Goal: Information Seeking & Learning: Learn about a topic

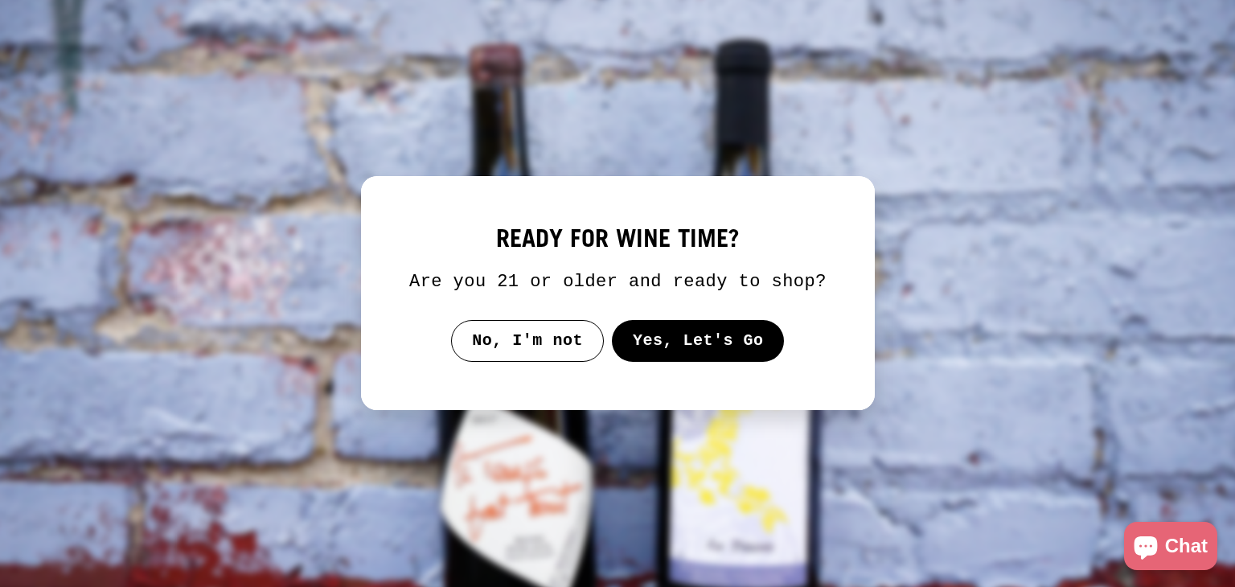
click at [697, 349] on button "Yes, Let's Go" at bounding box center [697, 341] width 173 height 42
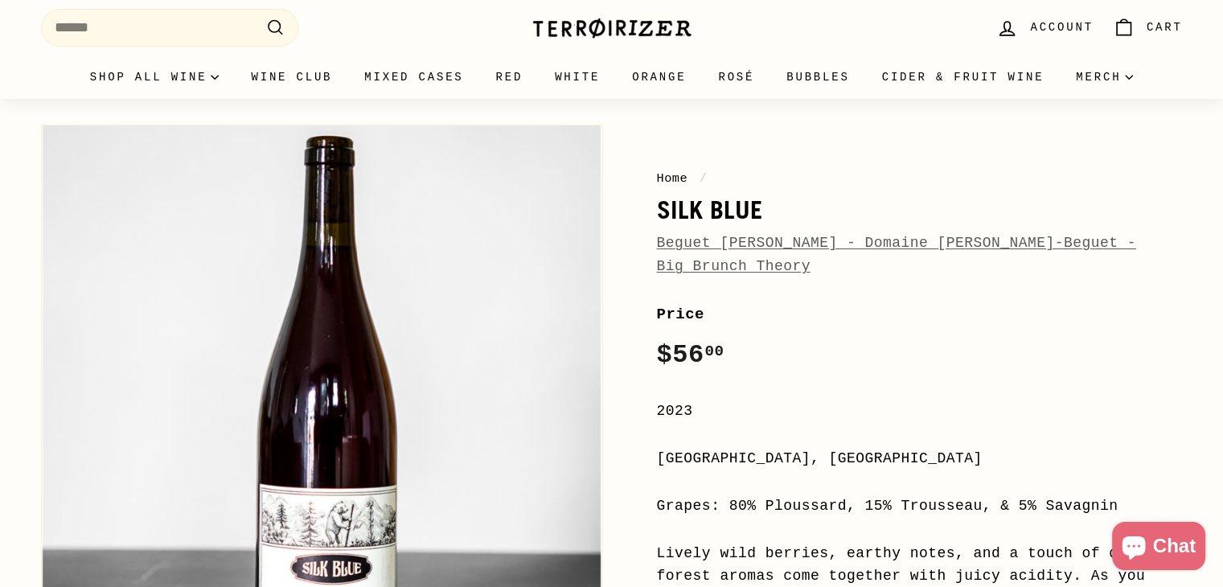
scroll to position [80, 0]
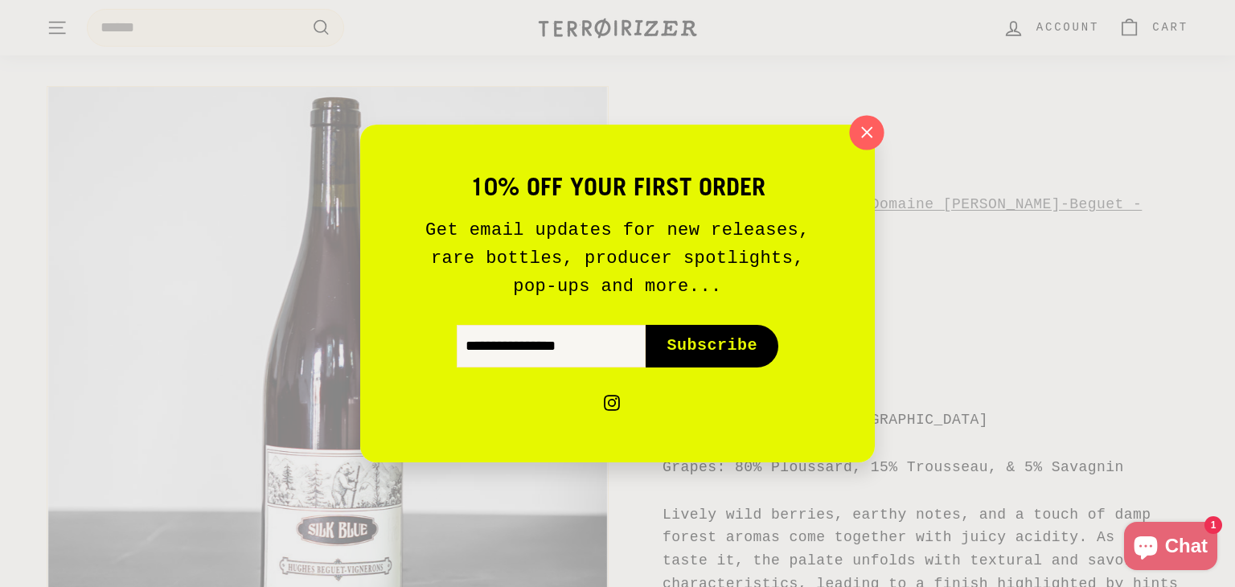
click at [873, 126] on icon "button" at bounding box center [867, 133] width 24 height 24
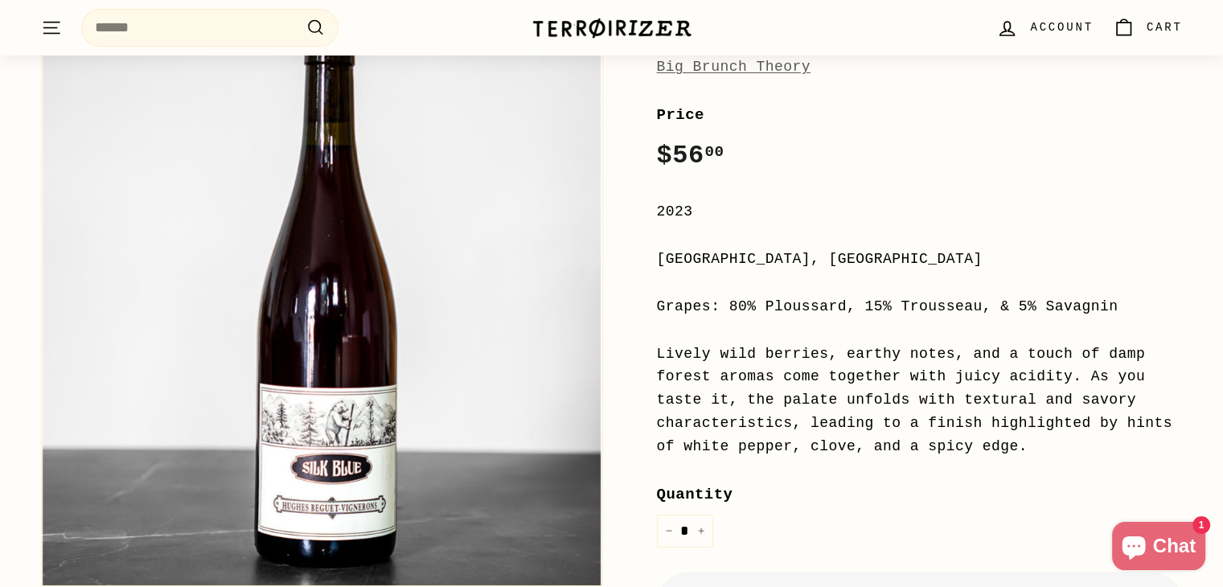
scroll to position [161, 0]
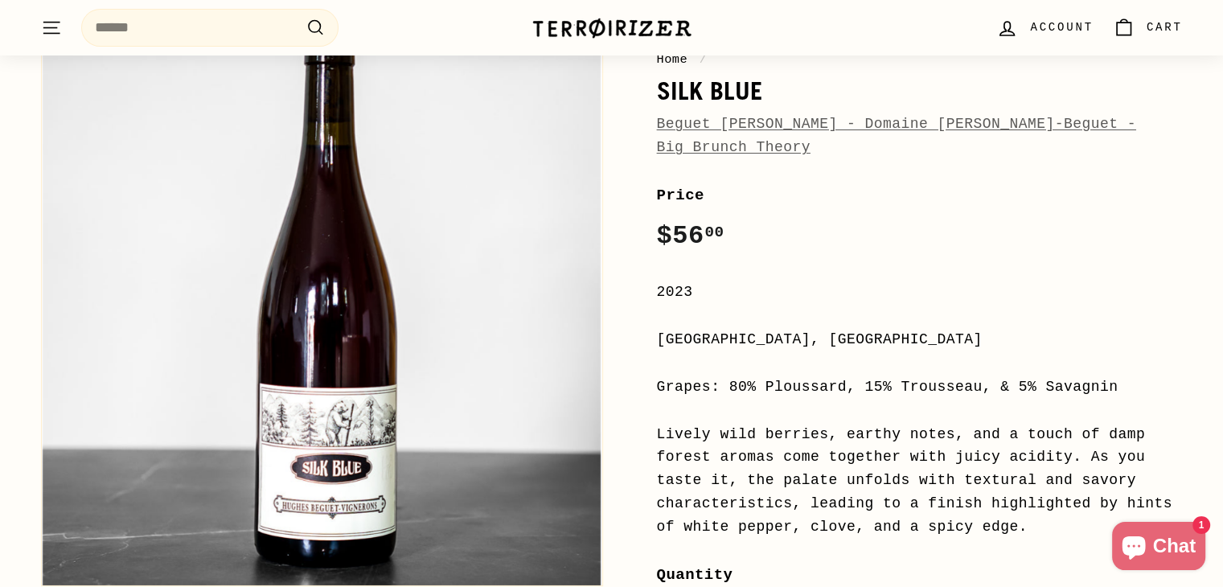
click at [771, 376] on div "Grapes: 80% Ploussard, 15% Trousseau, & 5% Savagnin" at bounding box center [920, 387] width 526 height 23
drag, startPoint x: 1095, startPoint y: 361, endPoint x: 756, endPoint y: 363, distance: 338.6
click at [756, 376] on div "Grapes: 80% Ploussard, 15% Trousseau, & 5% Savagnin" at bounding box center [920, 387] width 526 height 23
copy div "Ploussard, 15% Trousseau, & 5% Savagnin"
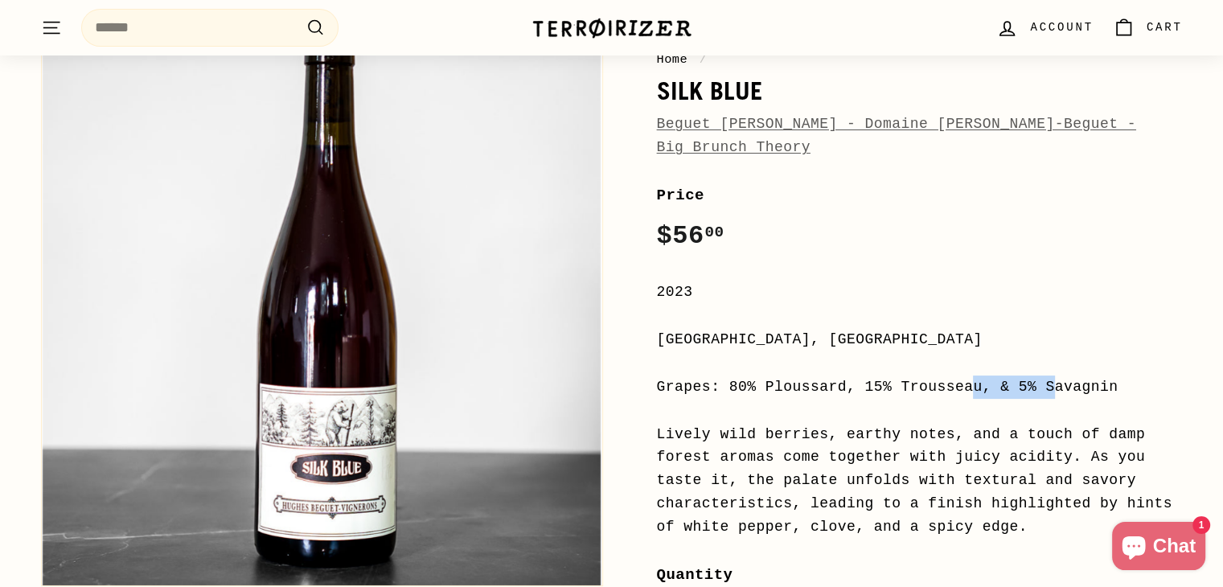
click at [1030, 376] on div "Grapes: 80% Ploussard, 15% Trousseau, & 5% Savagnin" at bounding box center [920, 387] width 526 height 23
click at [1033, 333] on div "Price Regular price $56 00 $56.00 / 2023 [GEOGRAPHIC_DATA], [GEOGRAPHIC_DATA] G…" at bounding box center [920, 568] width 526 height 770
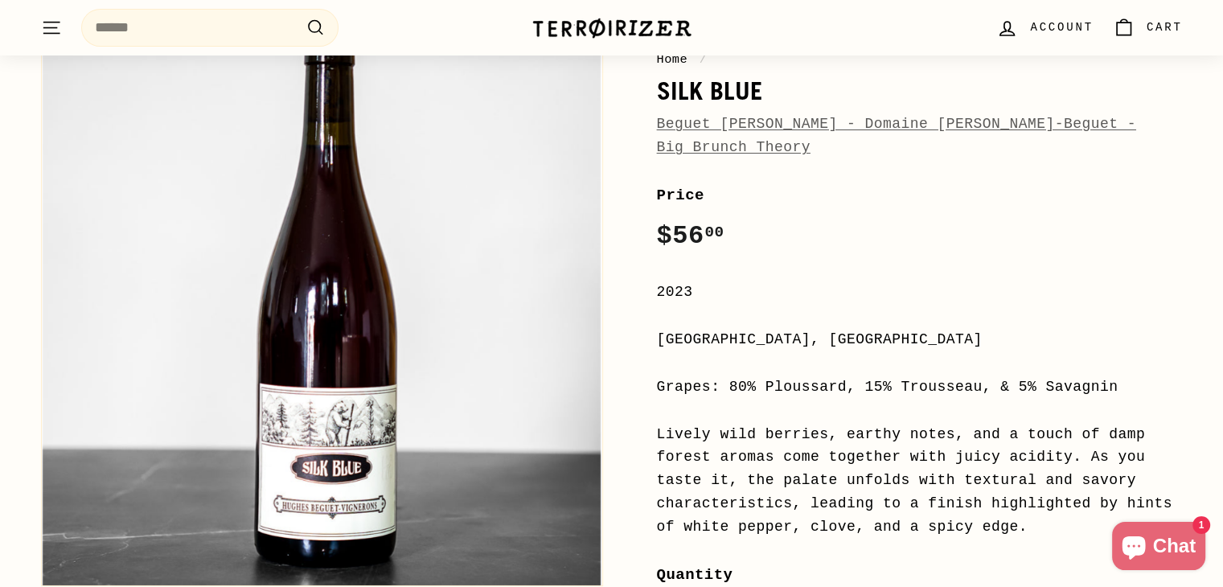
click at [1040, 376] on div "Grapes: 80% Ploussard, 15% Trousseau, & 5% Savagnin" at bounding box center [920, 387] width 526 height 23
copy div "Savagnin"
click at [828, 340] on div "Price Regular price $56 00 $56.00 / 2023 [GEOGRAPHIC_DATA], [GEOGRAPHIC_DATA] G…" at bounding box center [920, 568] width 526 height 770
